Goal: Information Seeking & Learning: Learn about a topic

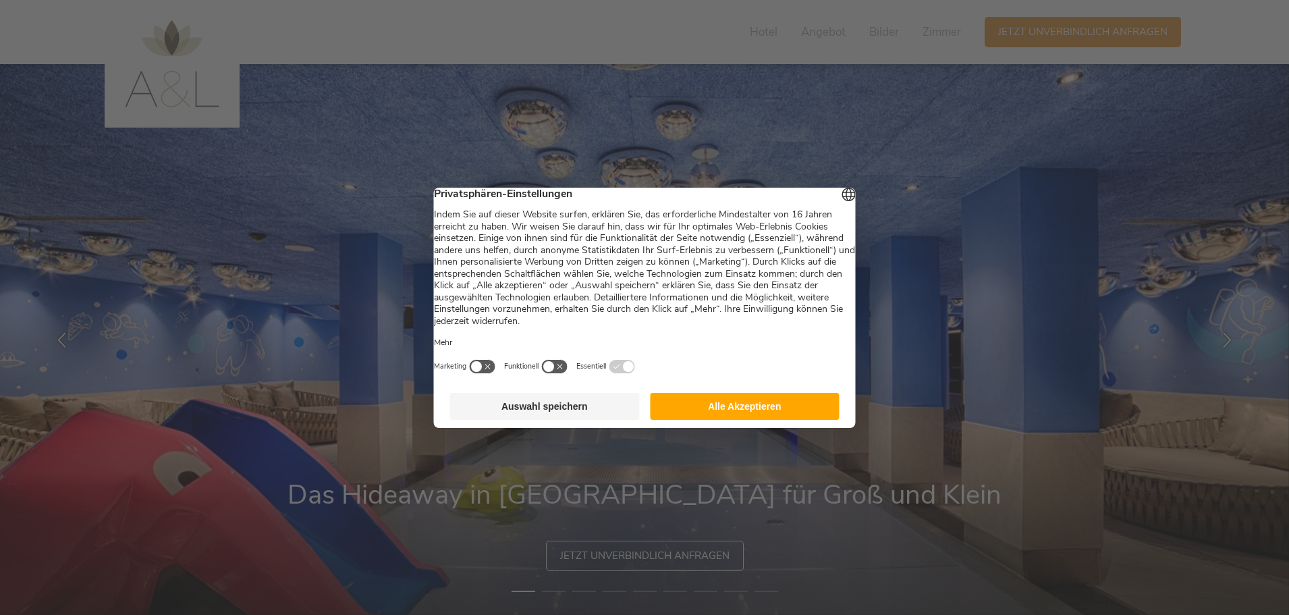
click at [735, 408] on button "Alle Akzeptieren" at bounding box center [745, 406] width 190 height 27
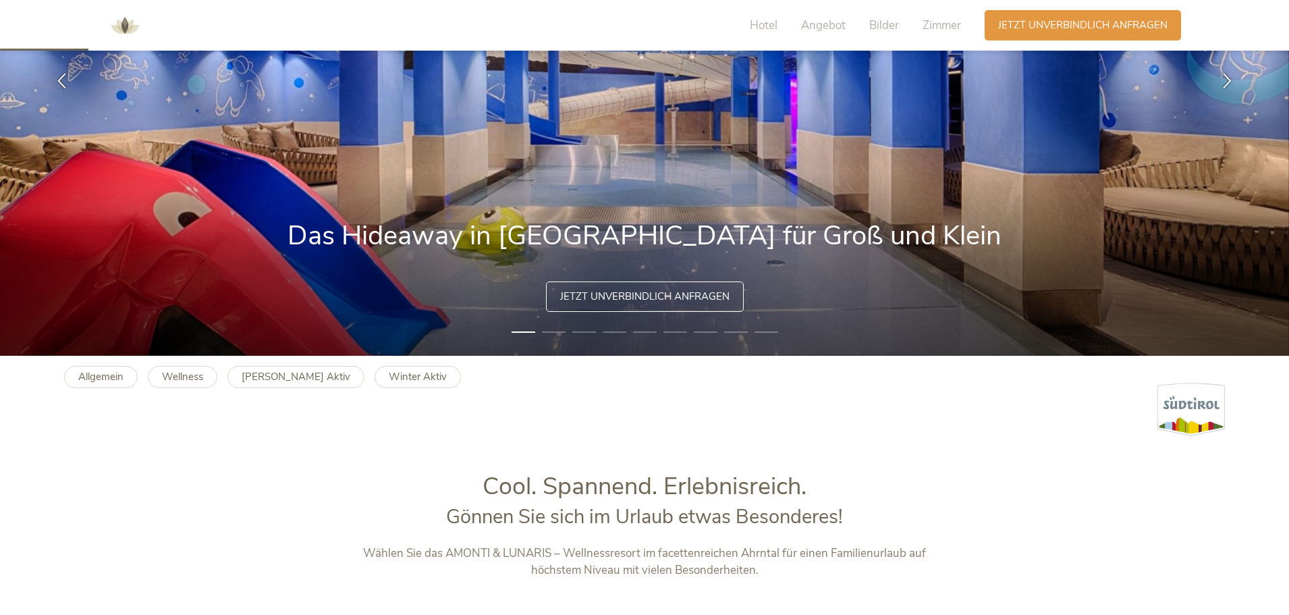
scroll to position [270, 0]
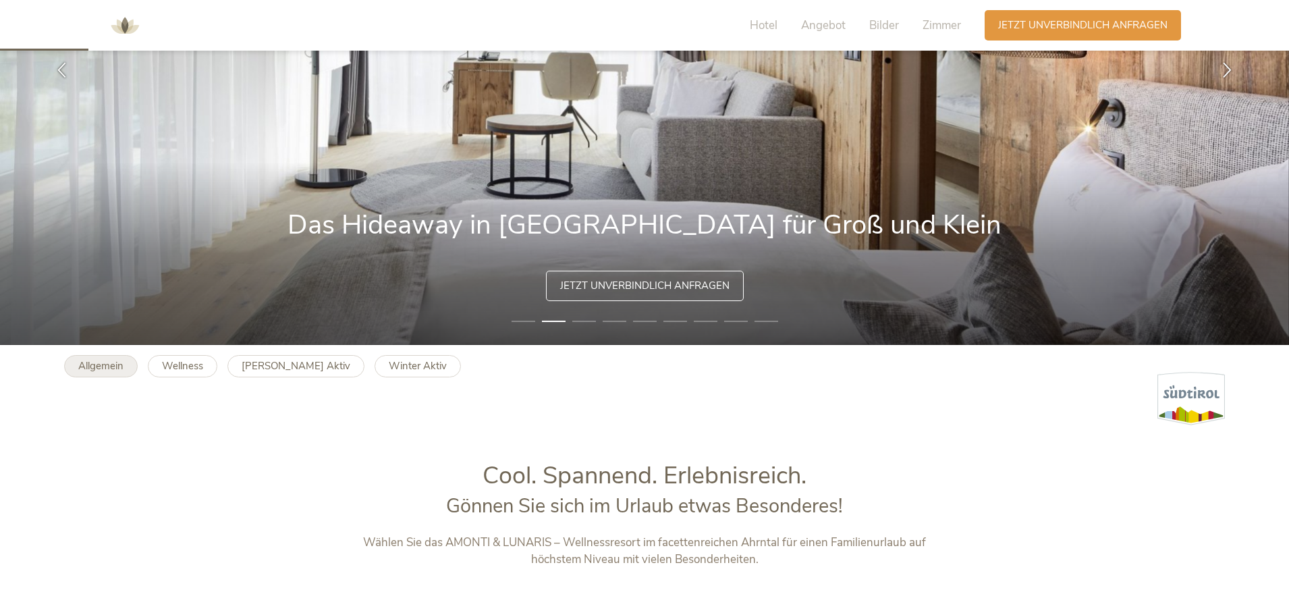
click at [115, 366] on b "Allgemein" at bounding box center [100, 366] width 45 height 14
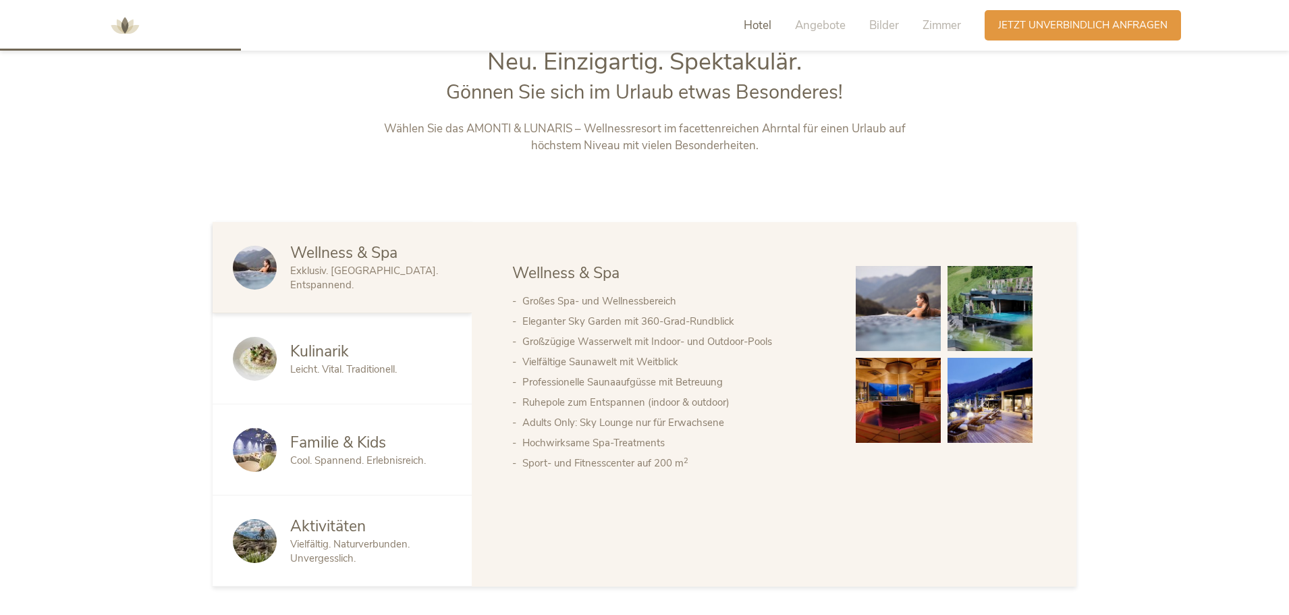
scroll to position [810, 0]
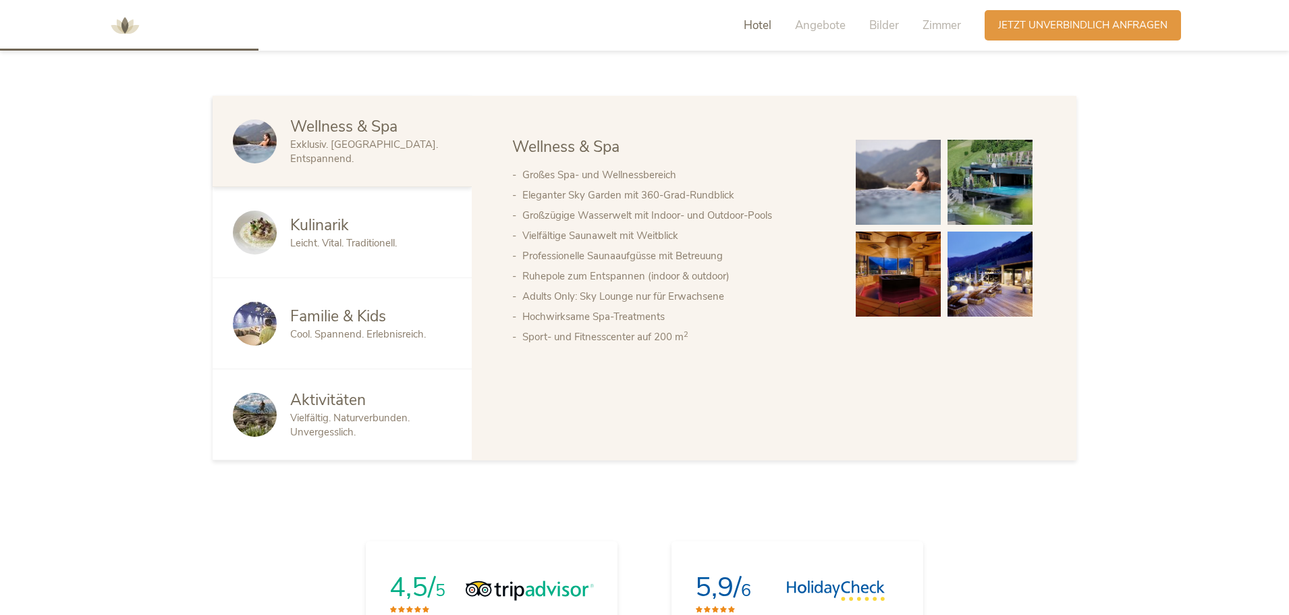
click at [323, 235] on span "Kulinarik" at bounding box center [319, 225] width 59 height 21
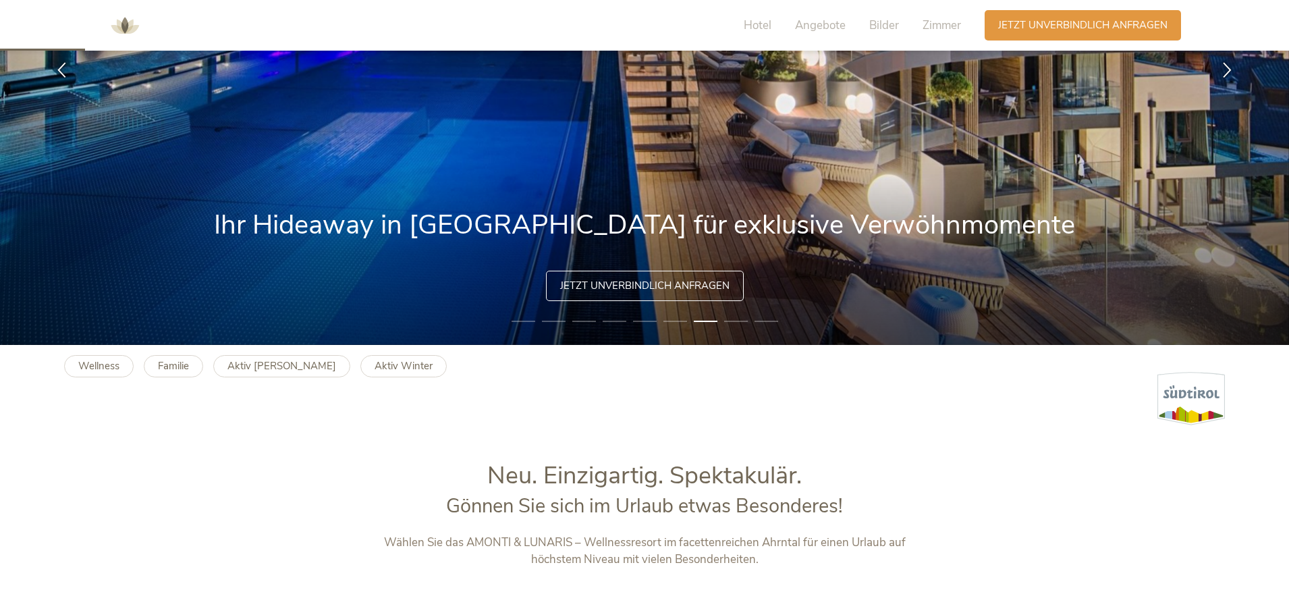
scroll to position [0, 0]
